Goal: Information Seeking & Learning: Learn about a topic

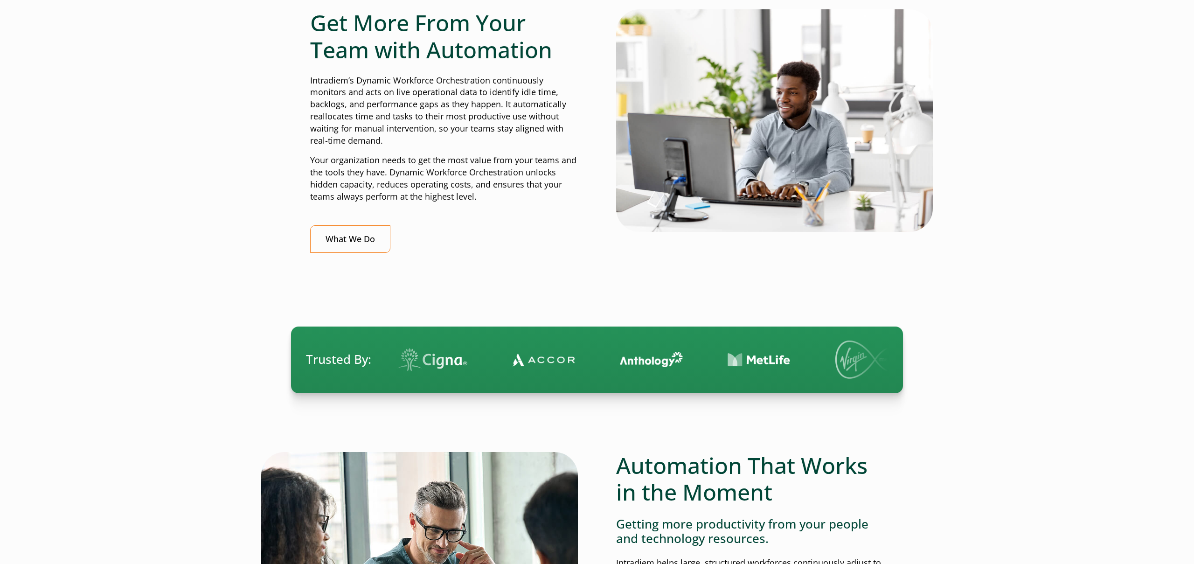
scroll to position [944, 0]
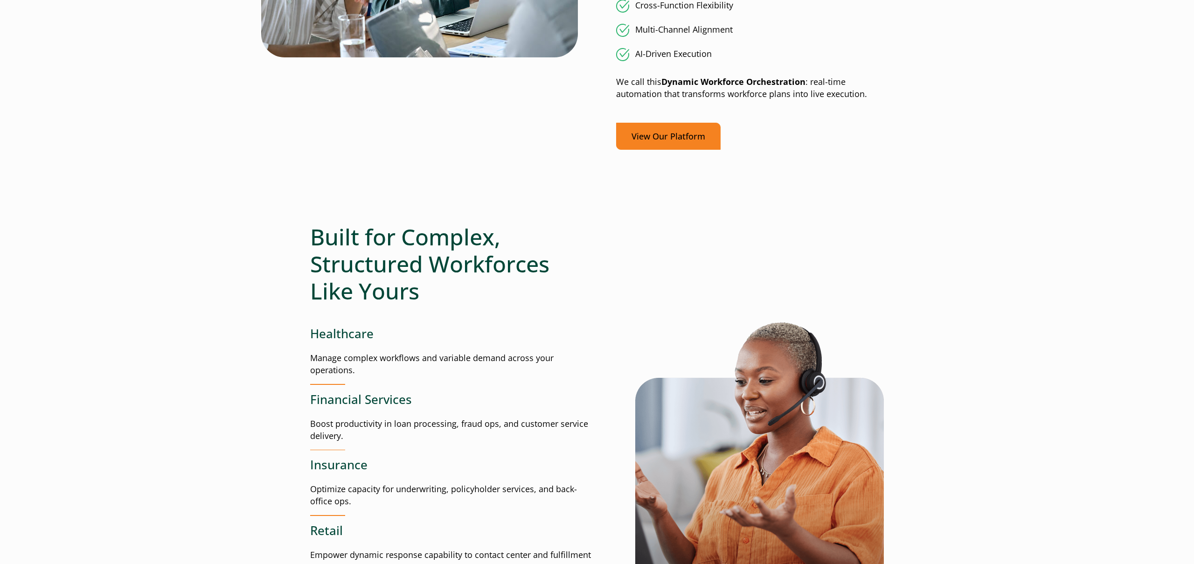
click at [671, 141] on link "View Our Platform" at bounding box center [668, 137] width 105 height 28
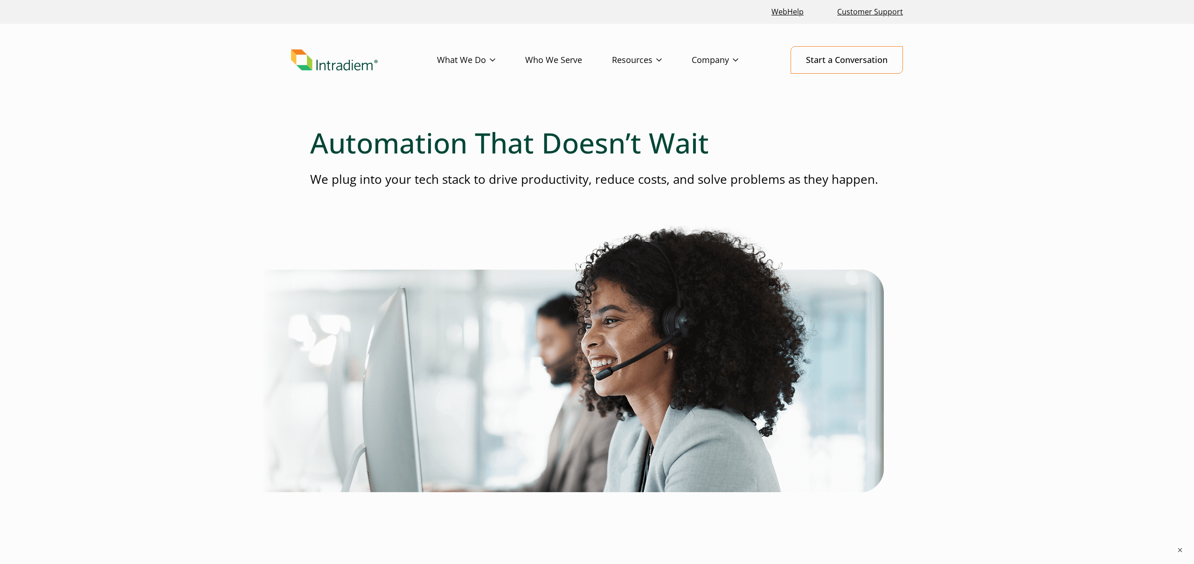
click at [579, 57] on link "Who We Serve" at bounding box center [568, 60] width 87 height 27
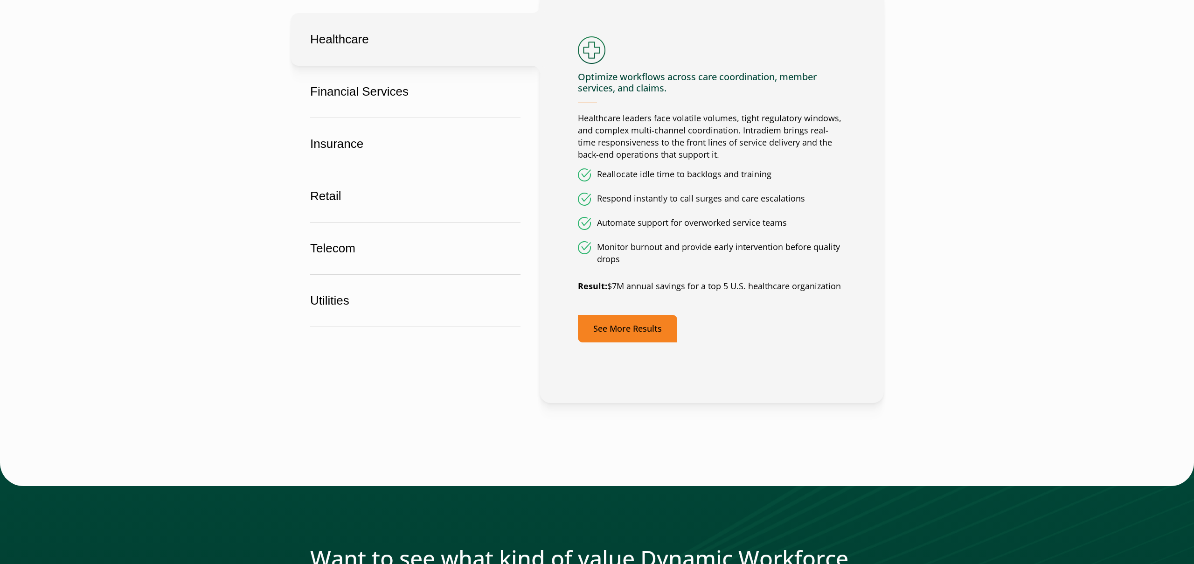
scroll to position [585, 0]
click at [629, 323] on link "See More Results" at bounding box center [627, 328] width 99 height 28
